Goal: Information Seeking & Learning: Learn about a topic

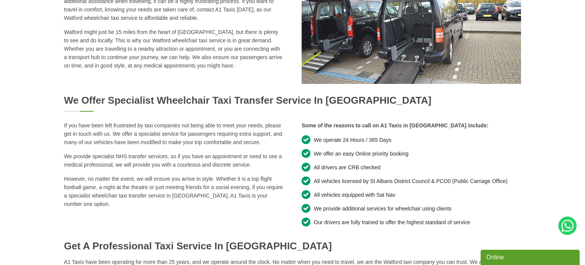
scroll to position [309, 0]
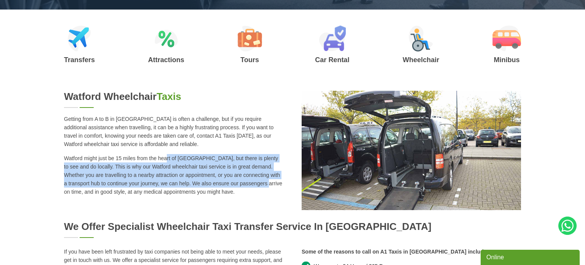
drag, startPoint x: 210, startPoint y: 187, endPoint x: 128, endPoint y: 156, distance: 88.2
click at [128, 156] on p "Watford might just be 15 miles from the heart of [GEOGRAPHIC_DATA], but there i…" at bounding box center [173, 175] width 219 height 42
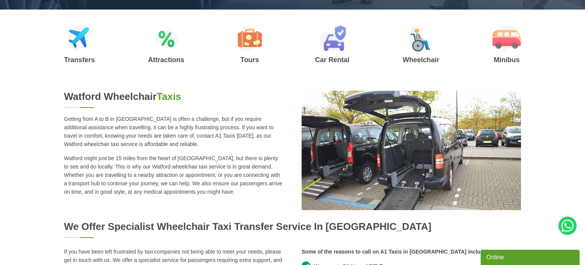
drag, startPoint x: 62, startPoint y: 117, endPoint x: 224, endPoint y: 192, distance: 178.2
copy div "Watford Wheelchair Taxis Getting from A to B in [GEOGRAPHIC_DATA] is often a ch…"
click at [217, 100] on h2 "Watford Wheelchair Taxis" at bounding box center [173, 97] width 219 height 12
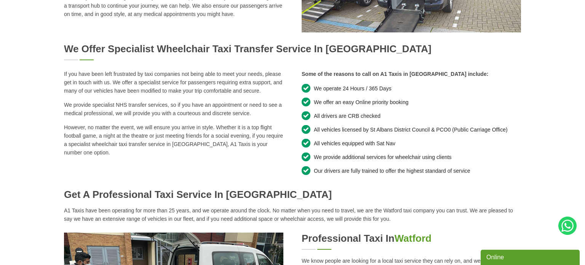
scroll to position [507, 0]
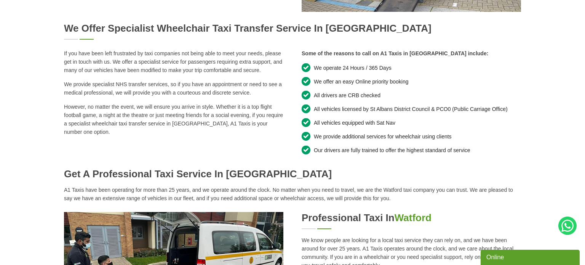
drag, startPoint x: 62, startPoint y: 53, endPoint x: 281, endPoint y: 128, distance: 231.0
click at [281, 128] on div "Watford Wheelchair Taxis Getting from A to B in [GEOGRAPHIC_DATA] is often a ch…" at bounding box center [292, 112] width 585 height 439
click at [280, 128] on div "If you have been left frustrated by taxi companies not being able to meet your …" at bounding box center [292, 101] width 457 height 105
copy div "If you have been left frustrated by taxi companies not being able to meet your …"
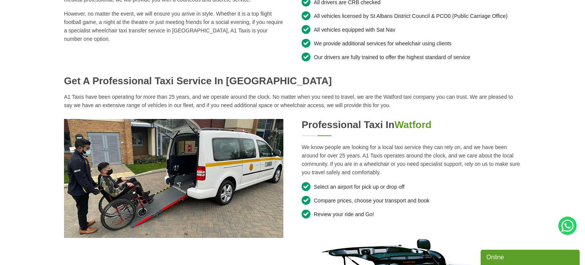
scroll to position [598, 0]
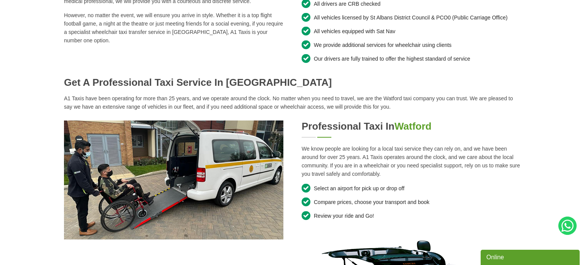
drag, startPoint x: 64, startPoint y: 100, endPoint x: 423, endPoint y: 174, distance: 366.4
click at [423, 174] on div "Watford Wheelchair Taxis Getting from A to B in [GEOGRAPHIC_DATA] is often a ch…" at bounding box center [292, 20] width 457 height 439
copy div "A1 Taxis have been operating for more than 25 years, and we operate around the …"
